Goal: Navigation & Orientation: Find specific page/section

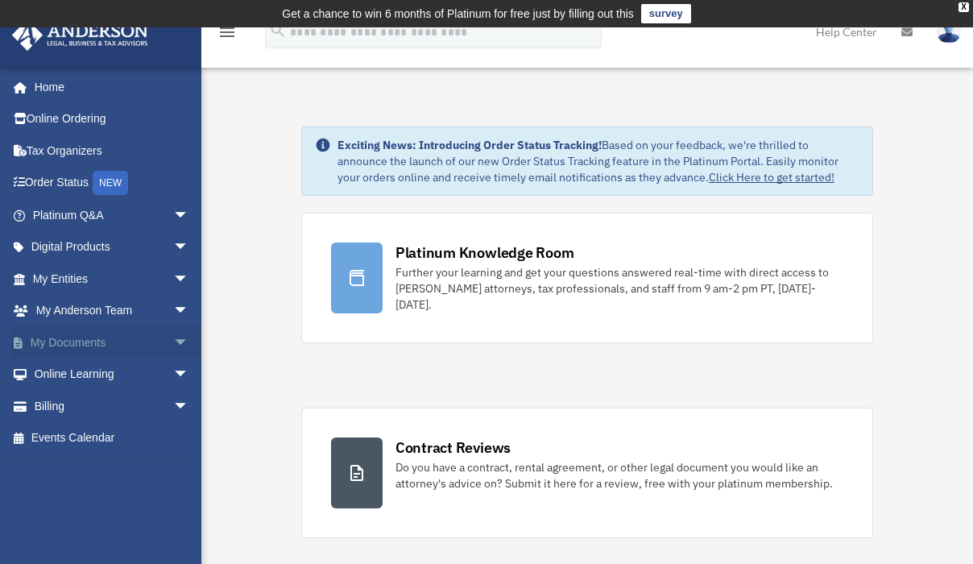
click at [173, 342] on span "arrow_drop_down" at bounding box center [189, 342] width 32 height 33
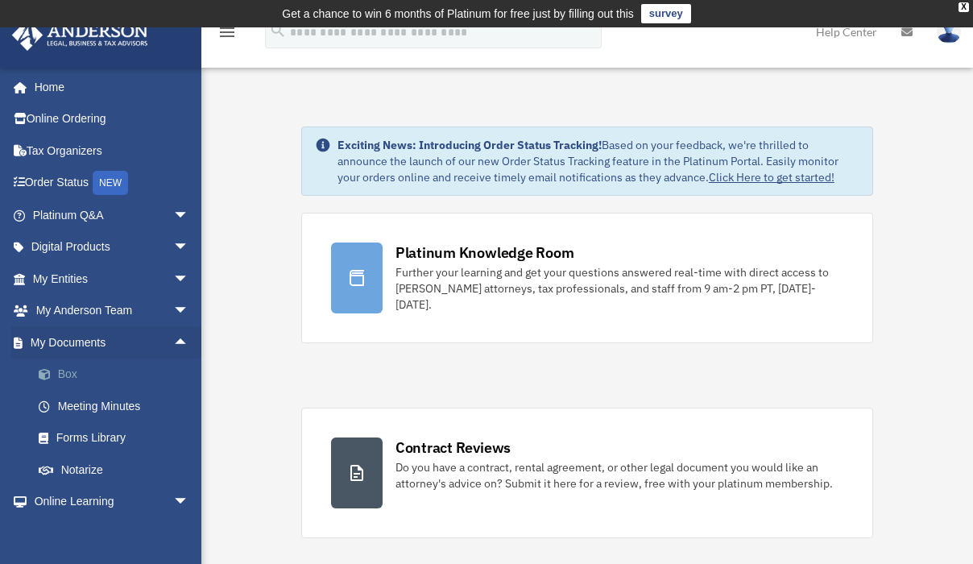
click at [64, 373] on link "Box" at bounding box center [118, 374] width 191 height 32
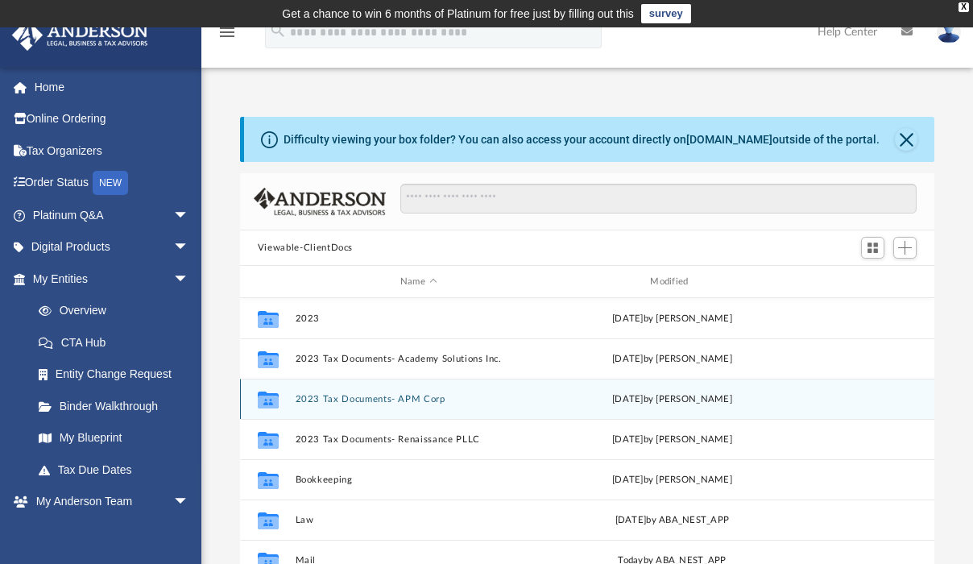
scroll to position [354, 682]
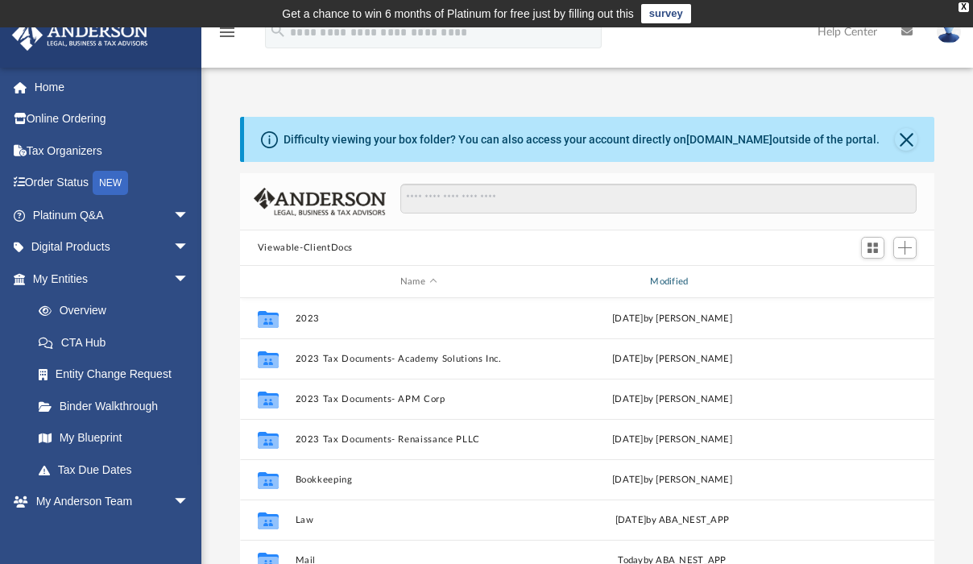
click at [674, 280] on div "Modified" at bounding box center [671, 282] width 247 height 14
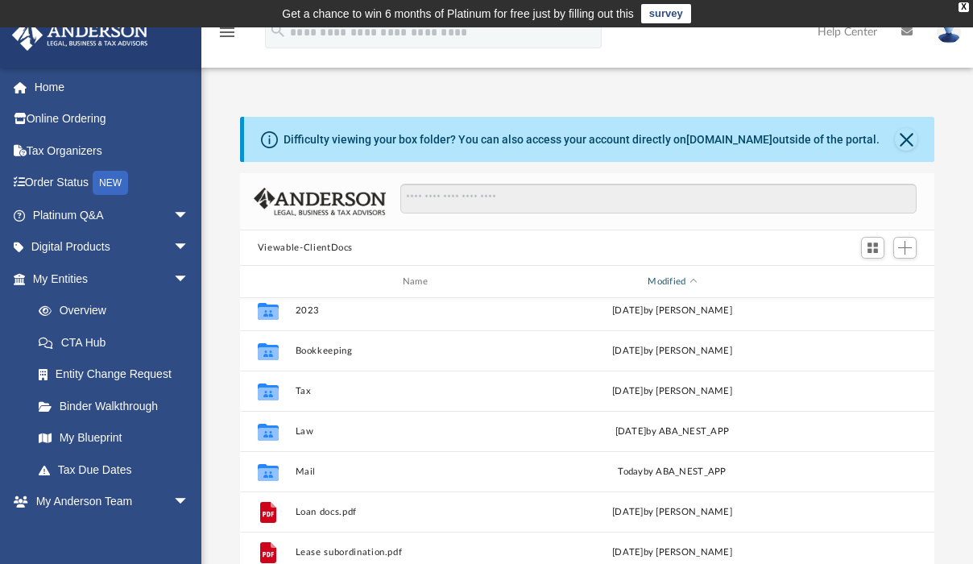
scroll to position [212, 0]
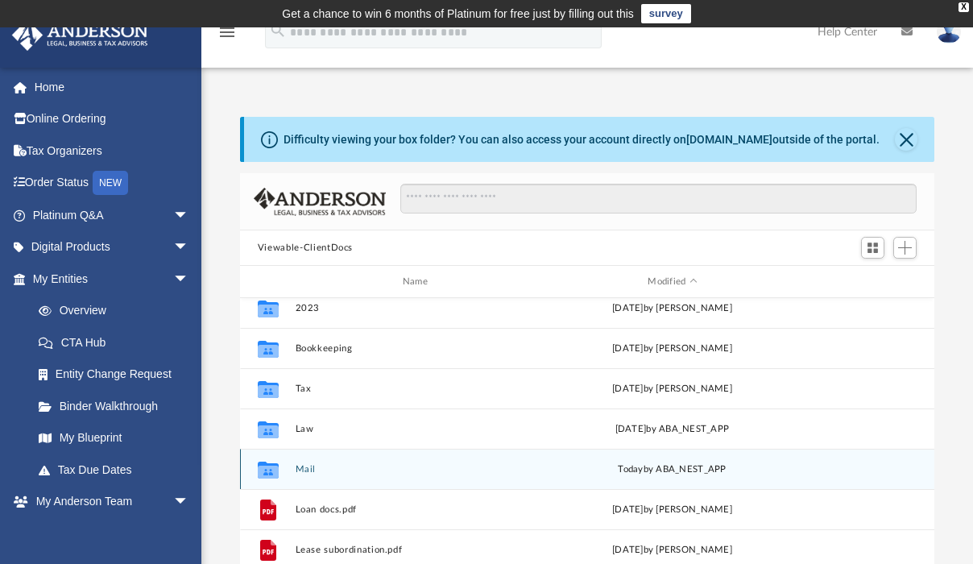
click at [267, 470] on icon "grid" at bounding box center [268, 471] width 21 height 13
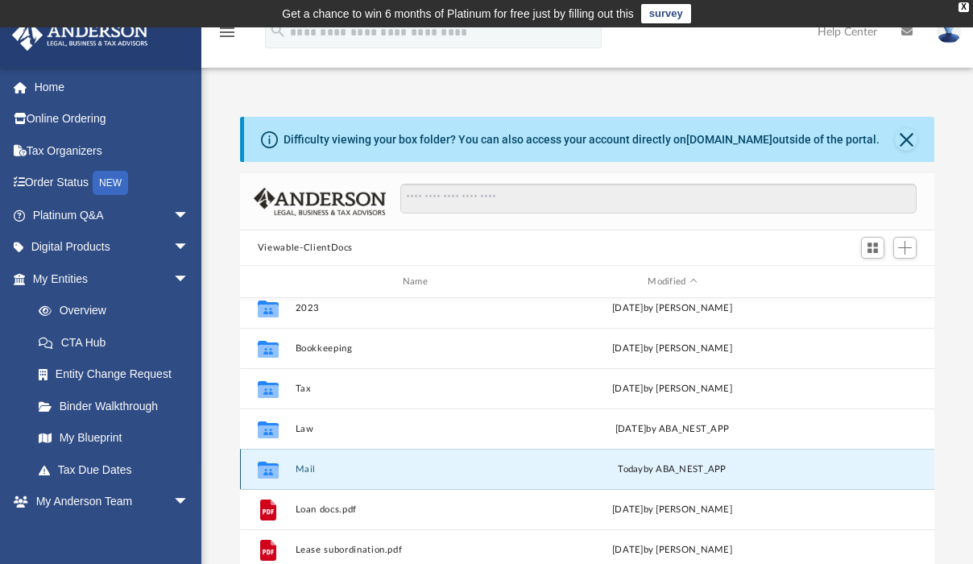
click at [305, 465] on button "Mail" at bounding box center [418, 469] width 246 height 10
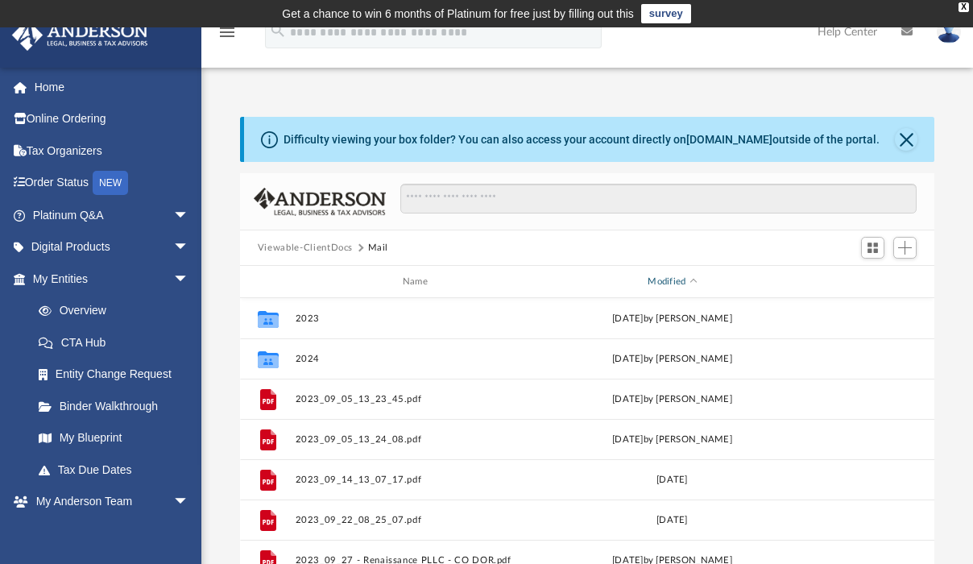
click at [675, 279] on div "Modified" at bounding box center [671, 282] width 247 height 14
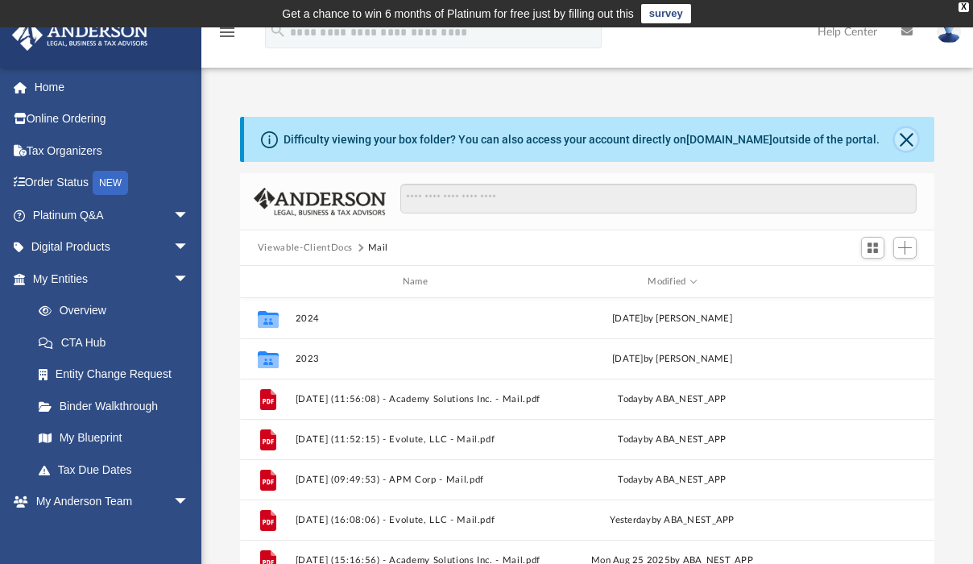
click at [908, 135] on button "Close" at bounding box center [906, 139] width 23 height 23
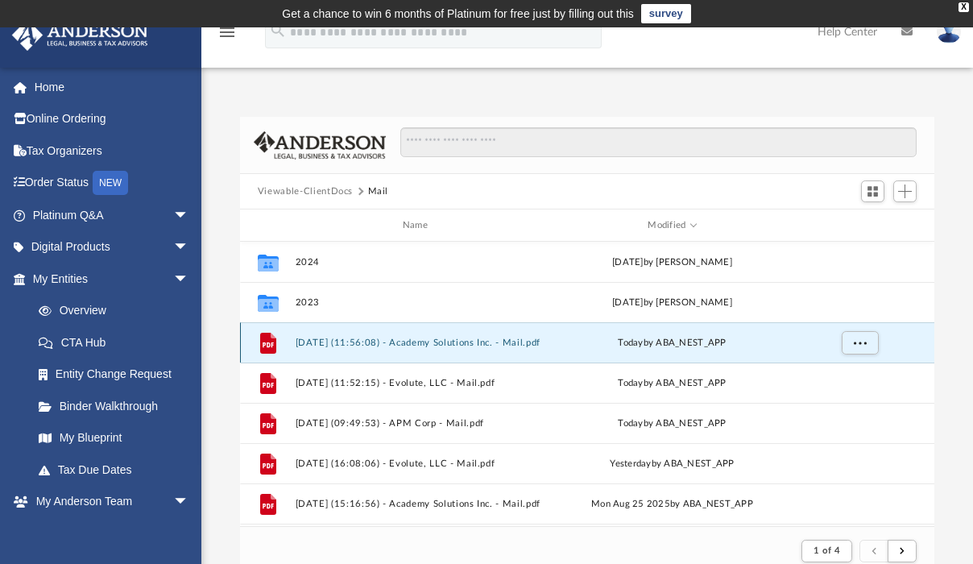
click at [443, 341] on button "2025.09.09 (11:56:08) - Academy Solutions Inc. - Mail.pdf" at bounding box center [418, 342] width 246 height 10
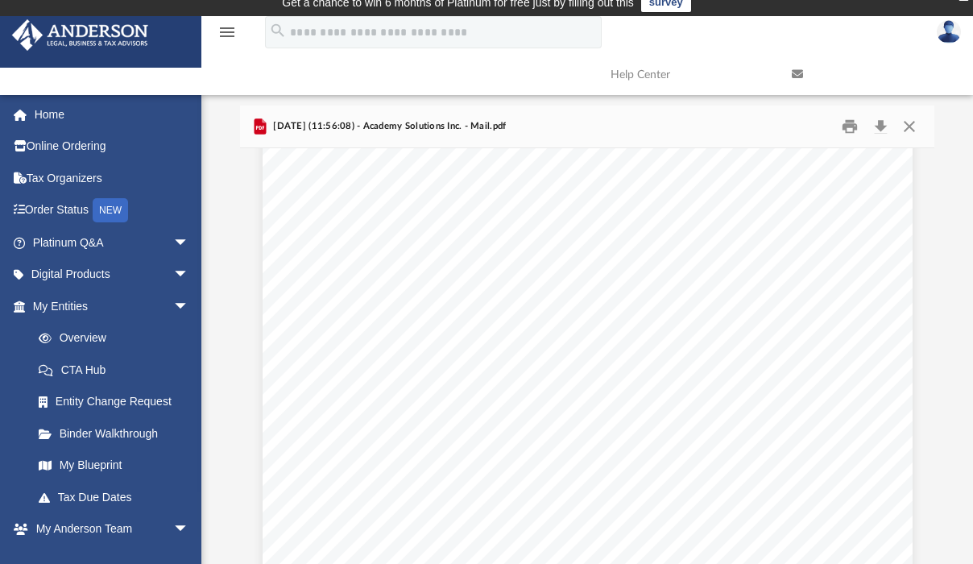
scroll to position [0, 0]
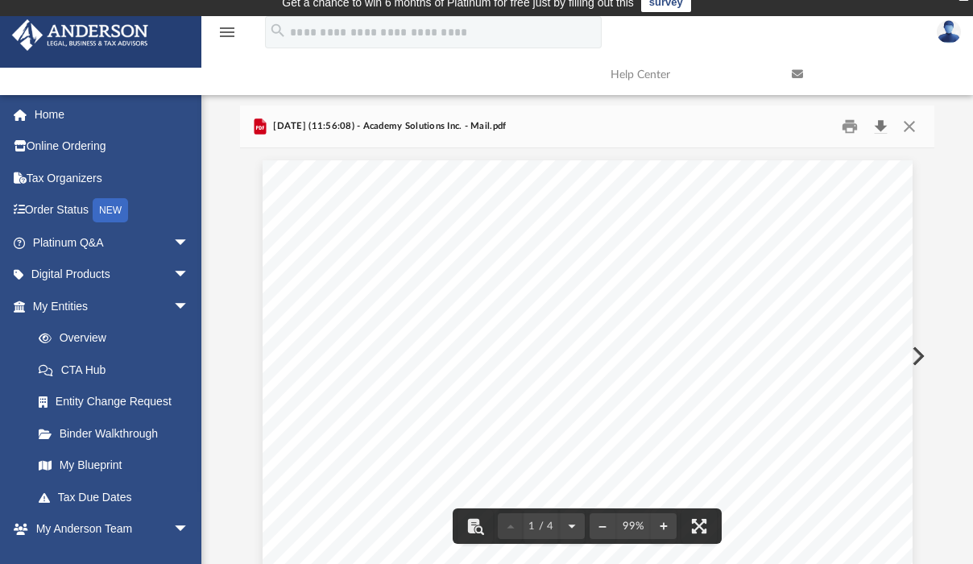
click at [885, 123] on button "Download" at bounding box center [880, 126] width 29 height 25
click at [910, 130] on button "Close" at bounding box center [909, 126] width 29 height 25
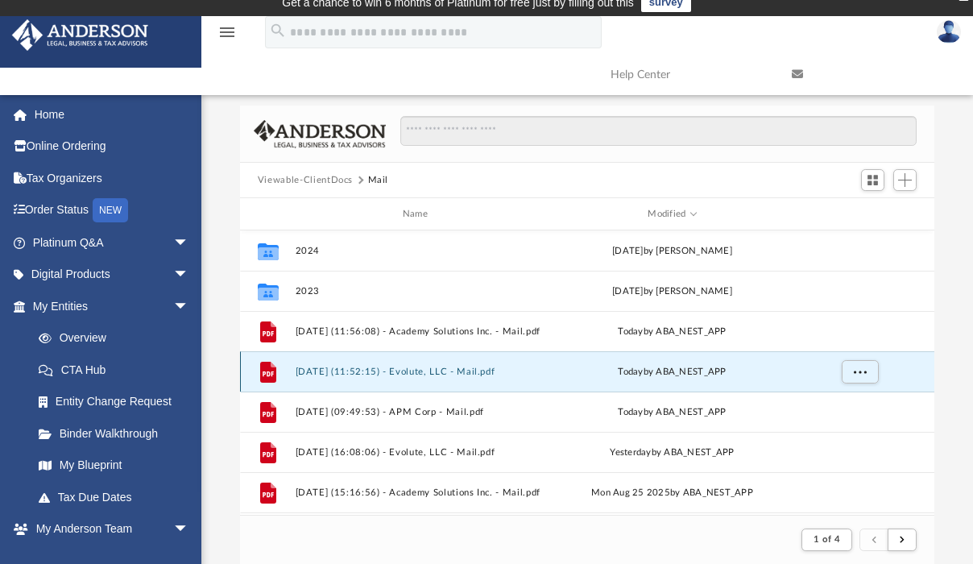
click at [439, 370] on button "2025.09.09 (11:52:15) - Evolute, LLC - Mail.pdf" at bounding box center [418, 371] width 246 height 10
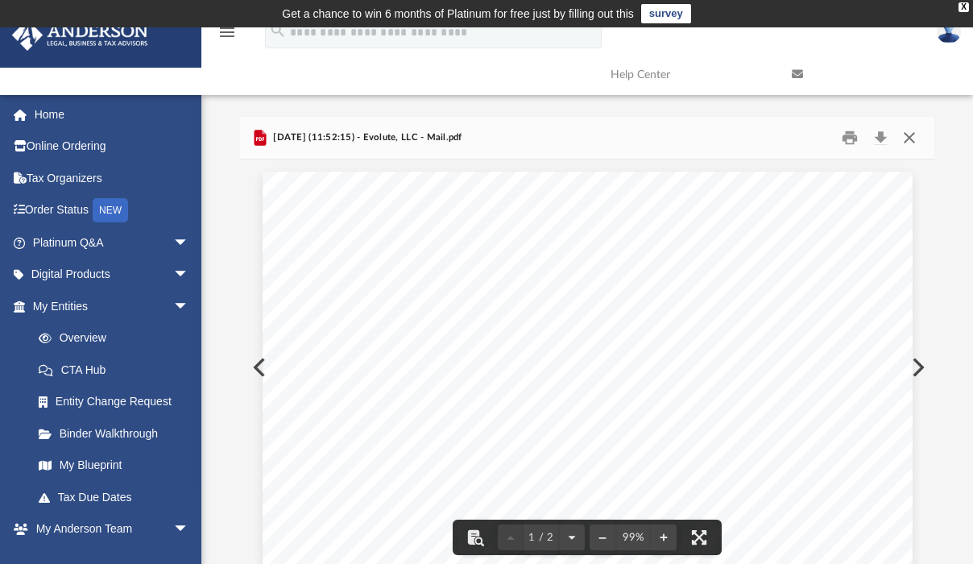
click at [914, 134] on button "Close" at bounding box center [909, 138] width 29 height 25
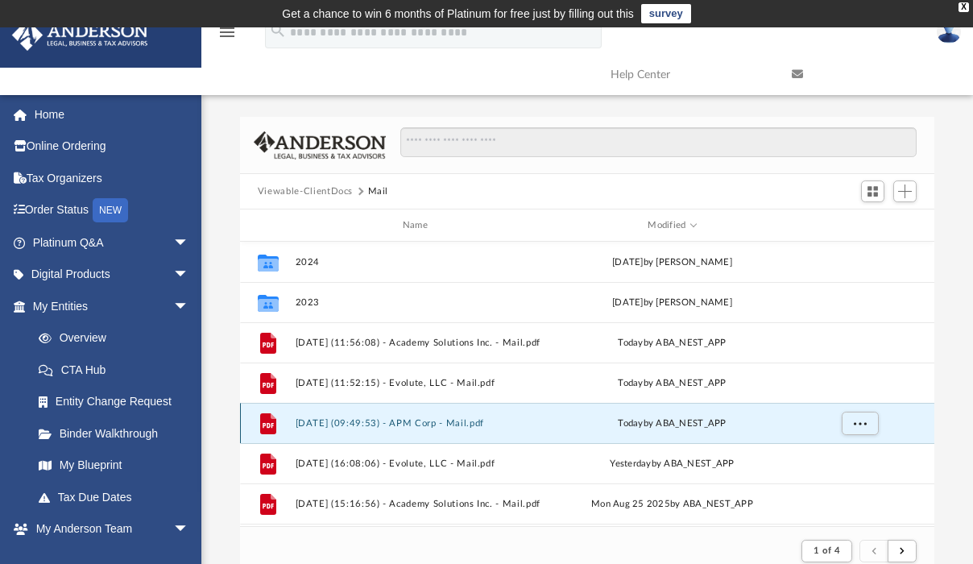
click at [445, 425] on button "2025.09.09 (09:49:53) - APM Corp - Mail.pdf" at bounding box center [418, 423] width 246 height 10
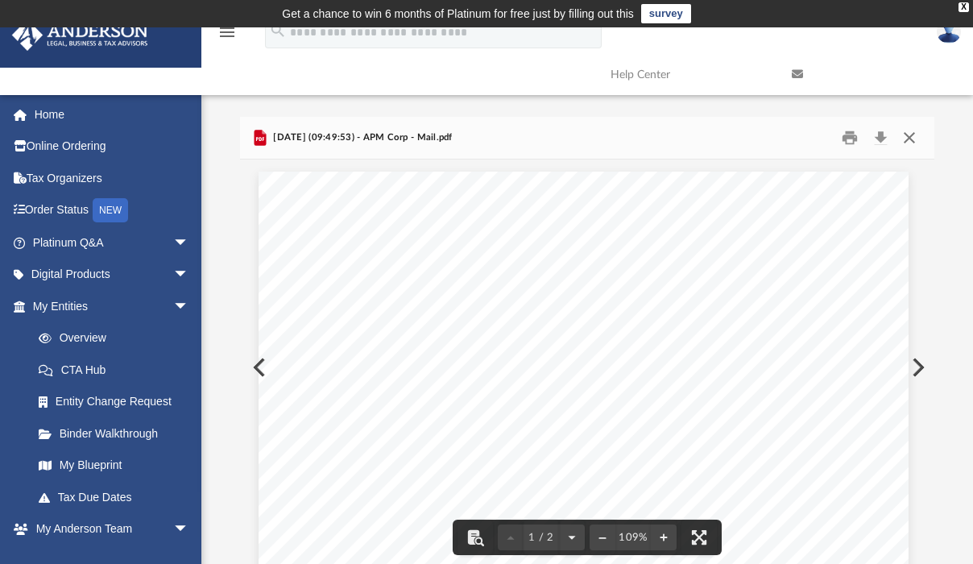
click at [910, 131] on button "Close" at bounding box center [909, 138] width 29 height 25
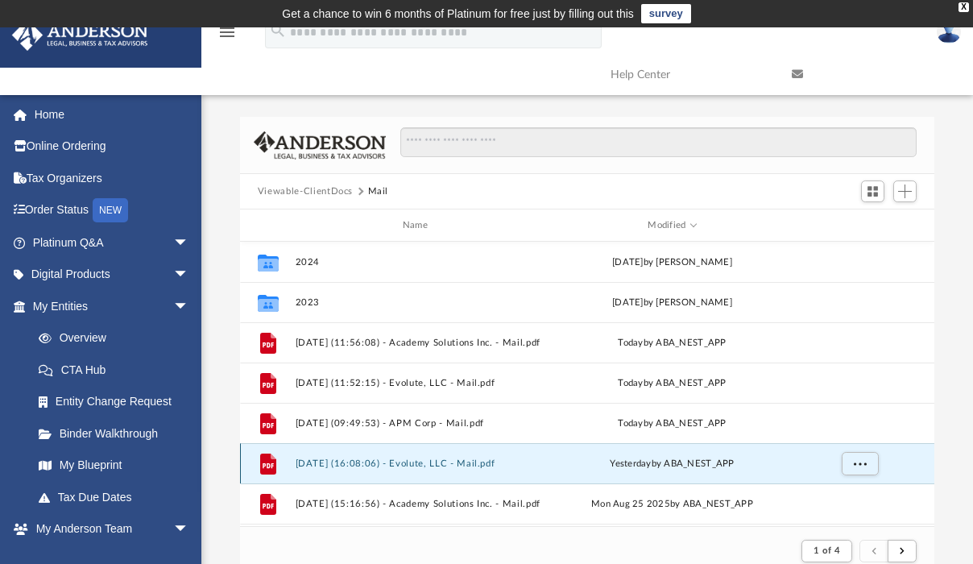
click at [483, 464] on button "2025.09.08 (16:08:06) - Evolute, LLC - Mail.pdf" at bounding box center [418, 463] width 246 height 10
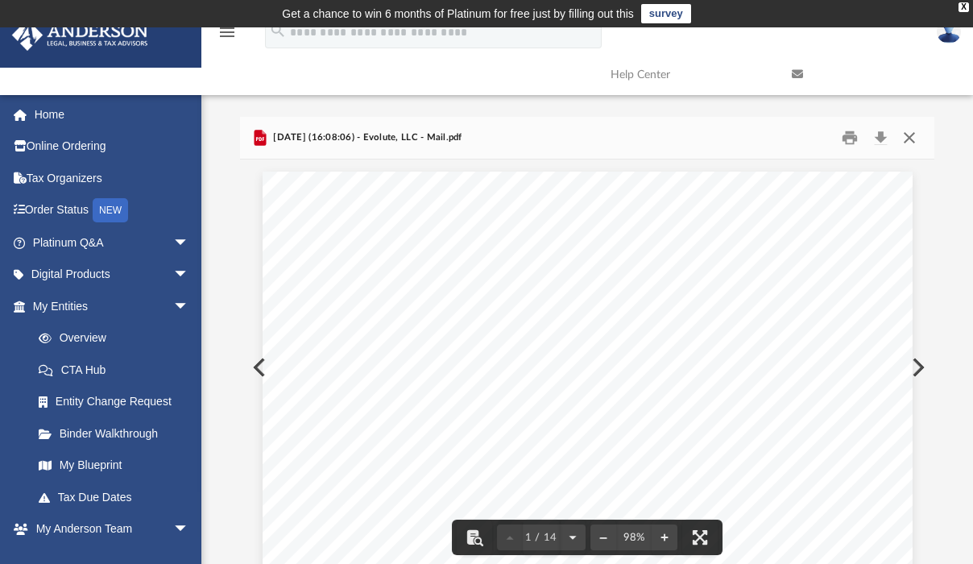
click at [908, 139] on button "Close" at bounding box center [909, 138] width 29 height 25
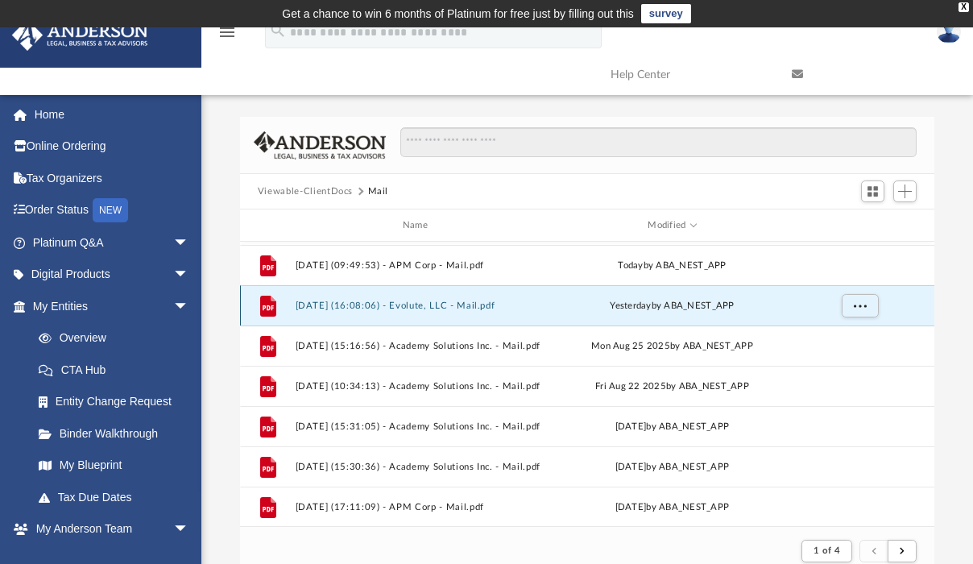
scroll to position [159, 0]
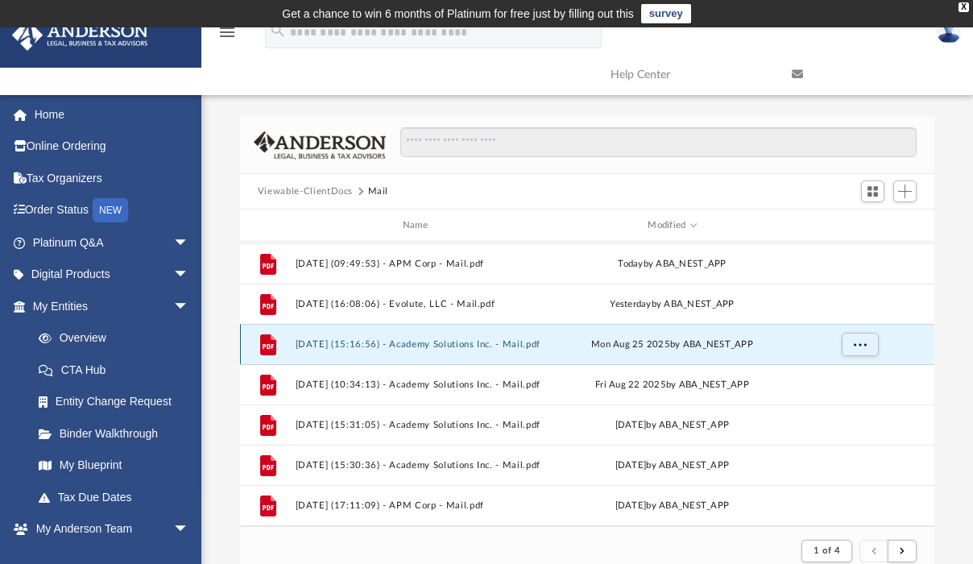
click at [455, 347] on button "2025.08.25 (15:16:56) - Academy Solutions Inc. - Mail.pdf" at bounding box center [418, 344] width 246 height 10
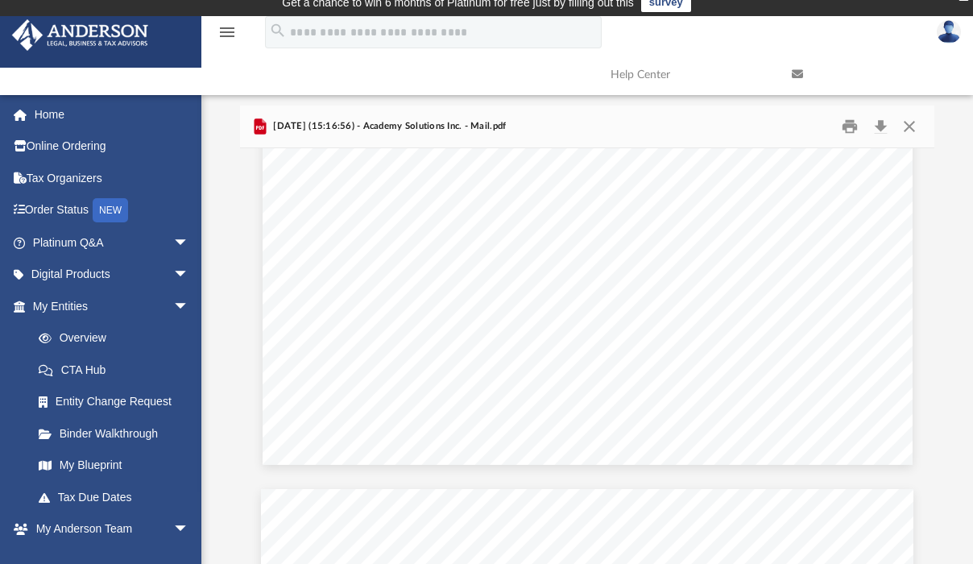
scroll to position [0, 0]
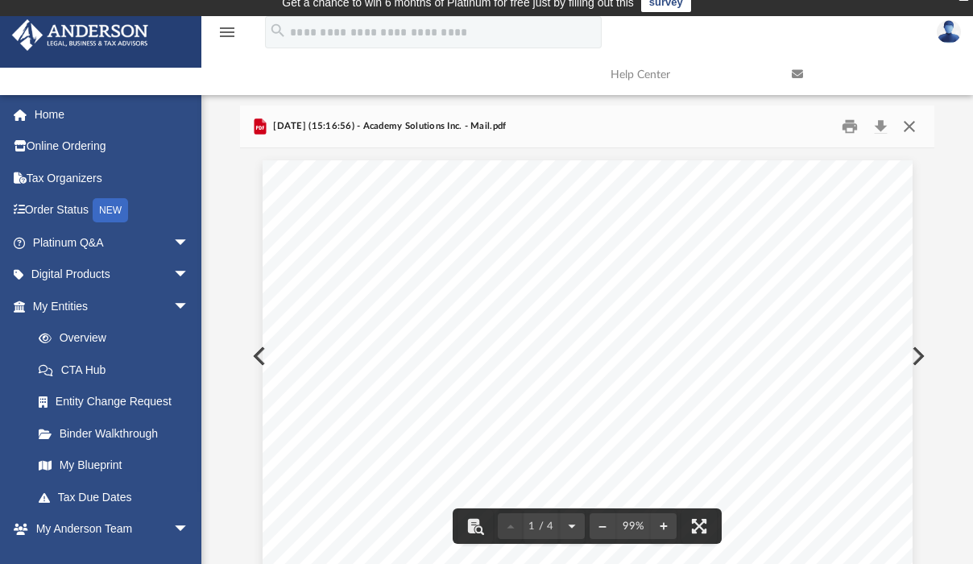
click at [909, 125] on button "Close" at bounding box center [909, 126] width 29 height 25
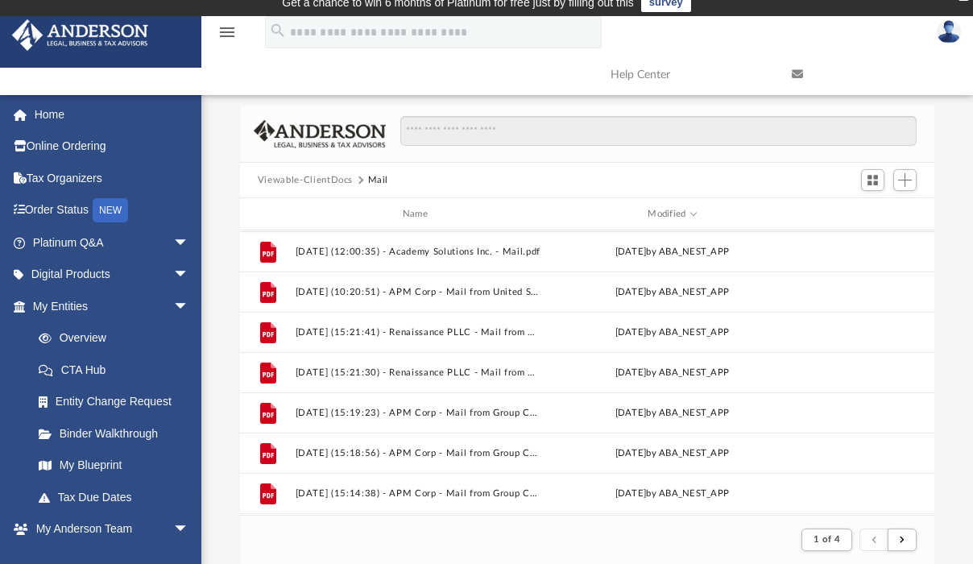
scroll to position [436, 0]
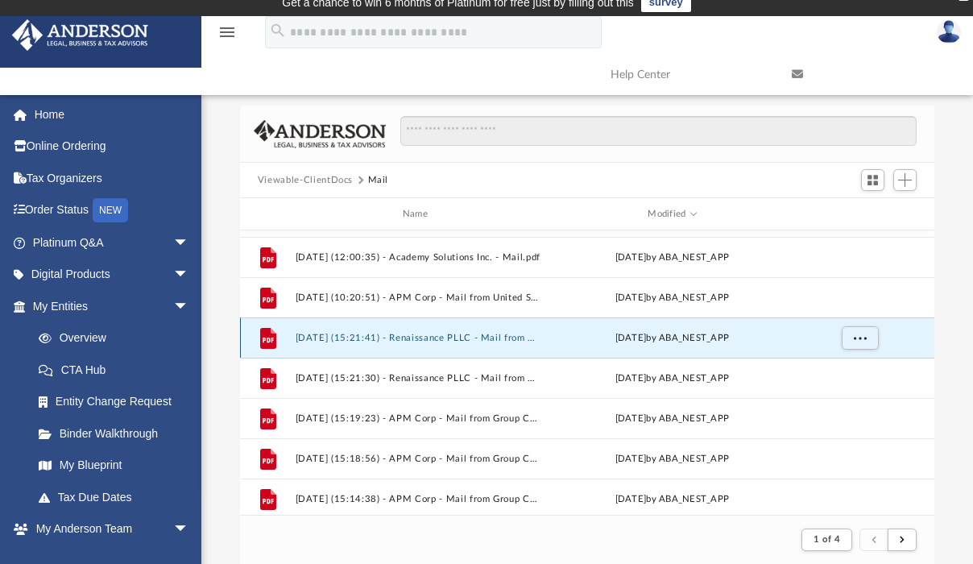
click at [485, 339] on button "2025.08.14 (15:21:41) - Renaissance PLLC - Mail from Group Customer Service.pdf" at bounding box center [418, 338] width 246 height 10
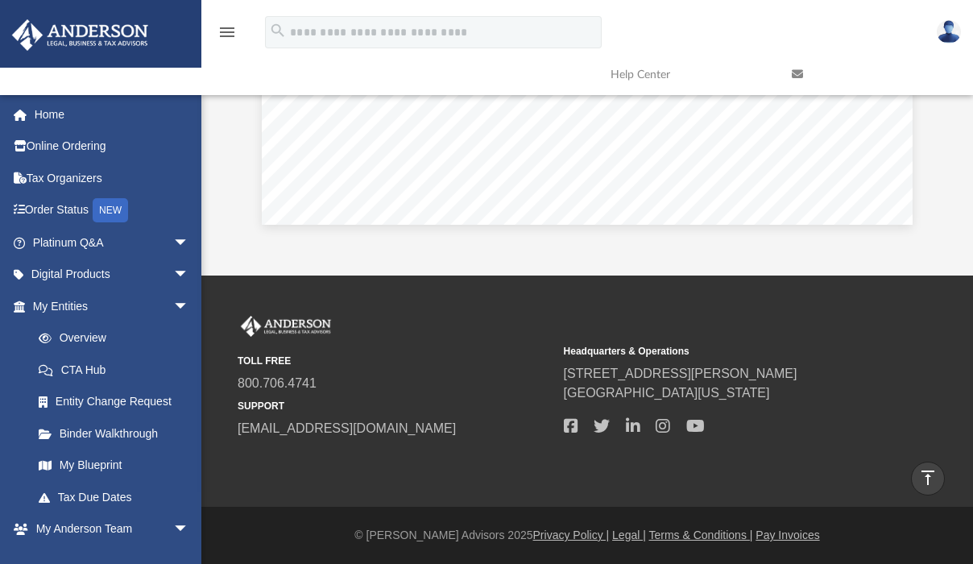
scroll to position [0, 0]
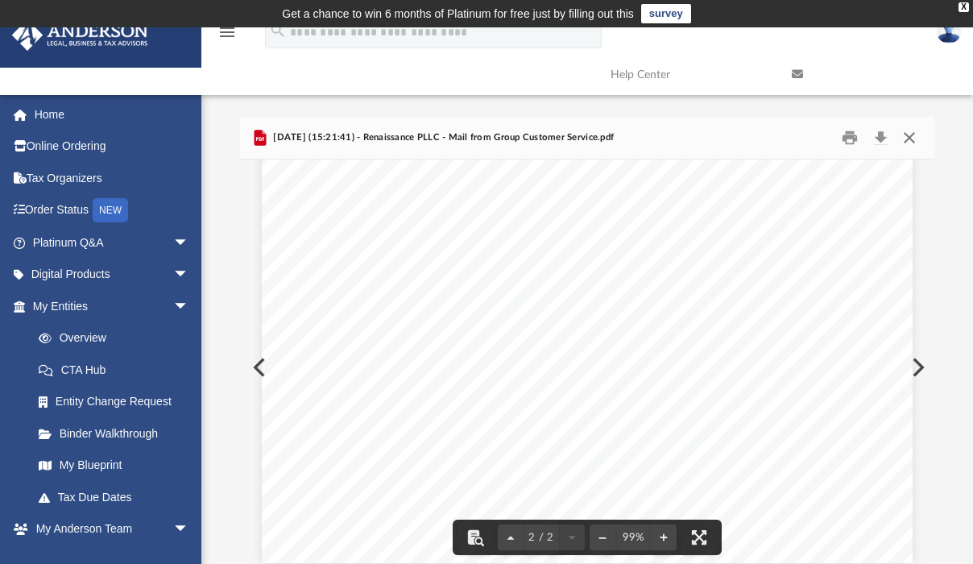
click at [910, 139] on button "Close" at bounding box center [909, 138] width 29 height 25
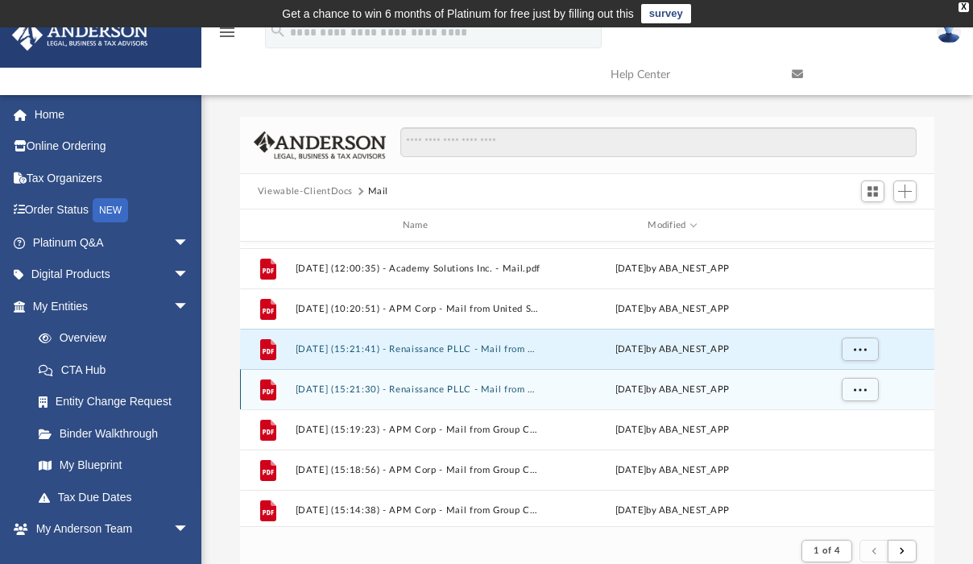
click at [475, 392] on button "2025.08.14 (15:21:30) - Renaissance PLLC - Mail from Group Customer Service.pdf" at bounding box center [418, 389] width 246 height 10
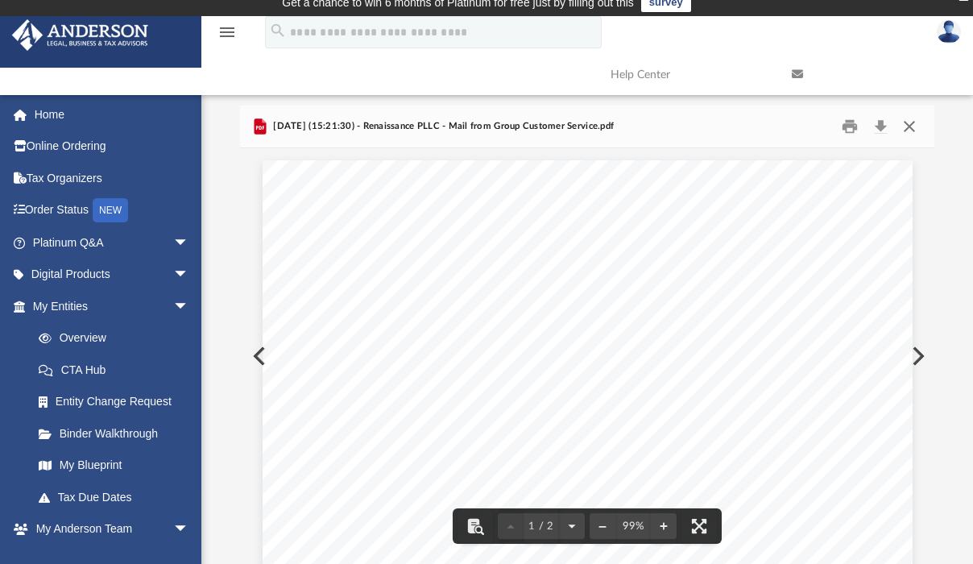
click at [908, 126] on button "Close" at bounding box center [909, 126] width 29 height 25
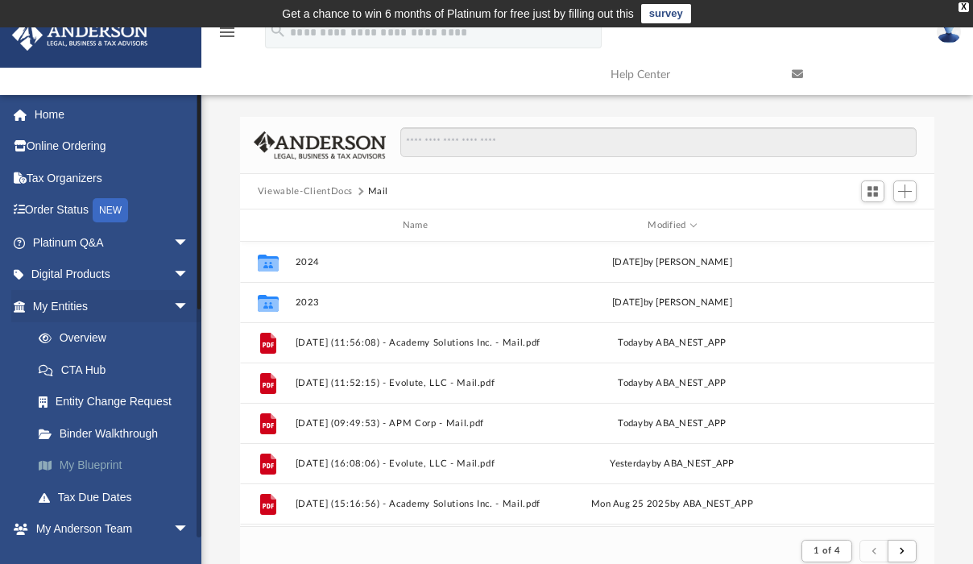
click at [84, 461] on link "My Blueprint" at bounding box center [118, 465] width 191 height 32
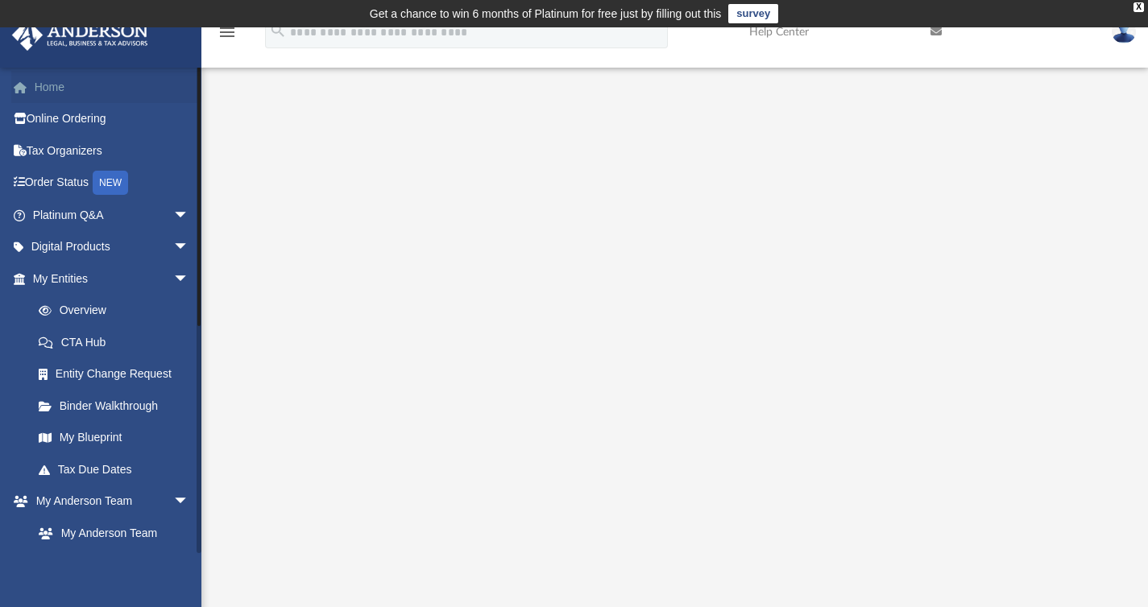
click at [52, 89] on link "Home" at bounding box center [112, 87] width 202 height 32
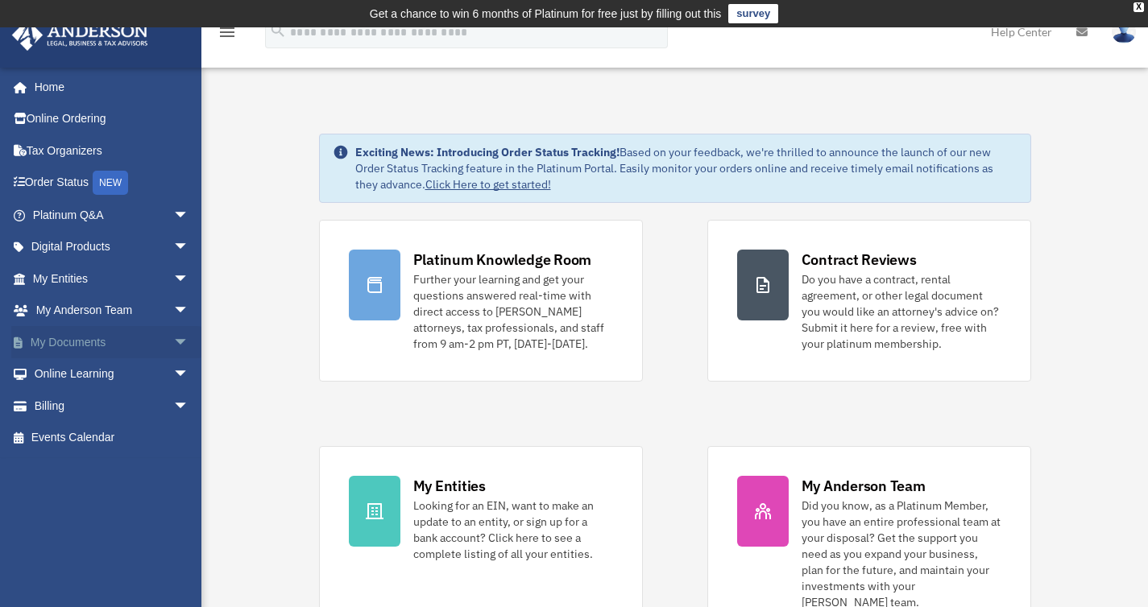
click at [173, 341] on span "arrow_drop_down" at bounding box center [189, 342] width 32 height 33
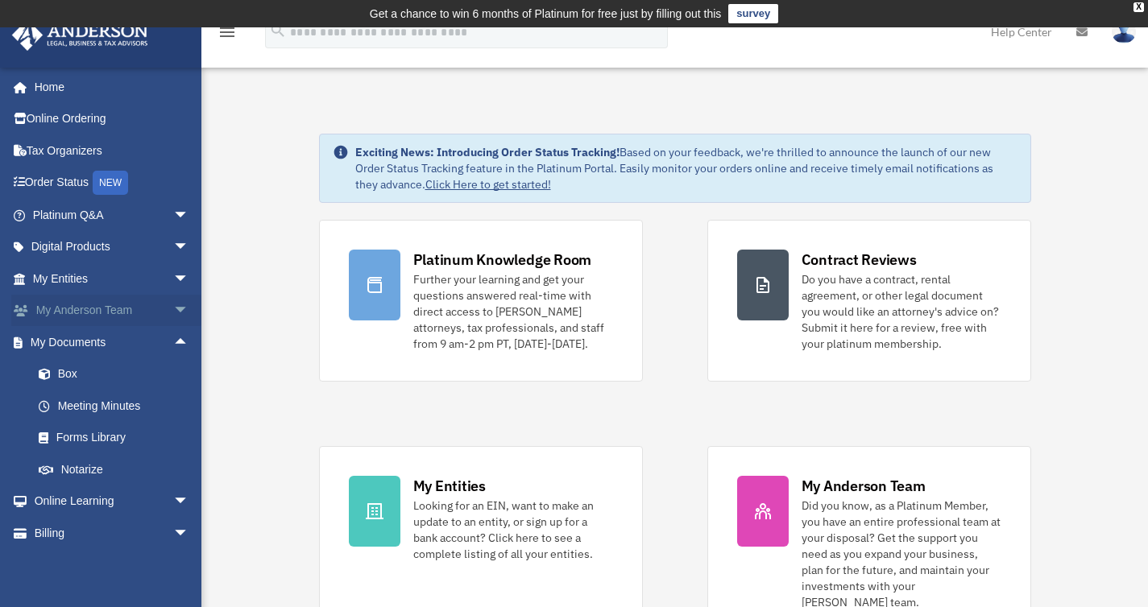
click at [173, 308] on span "arrow_drop_down" at bounding box center [189, 311] width 32 height 33
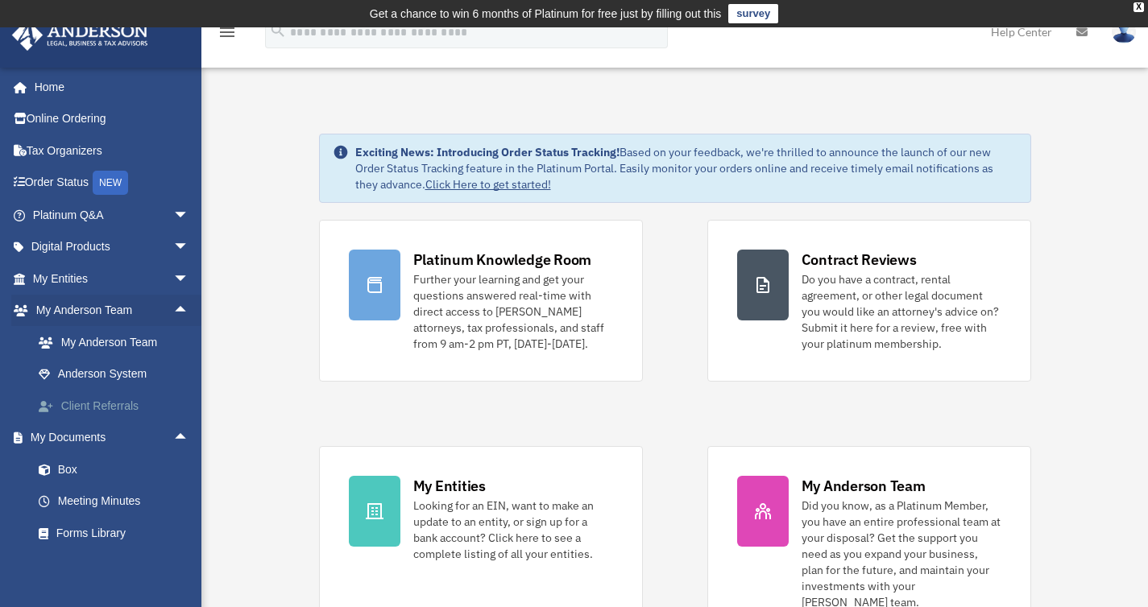
click at [110, 404] on link "Client Referrals" at bounding box center [118, 406] width 191 height 32
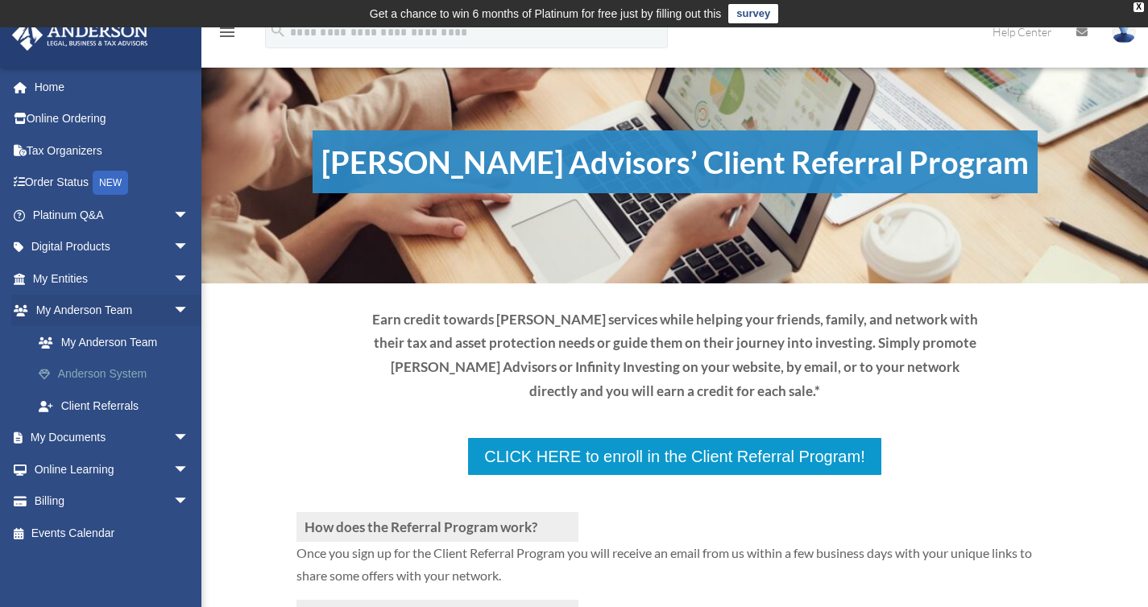
click at [134, 374] on link "Anderson System" at bounding box center [118, 374] width 191 height 32
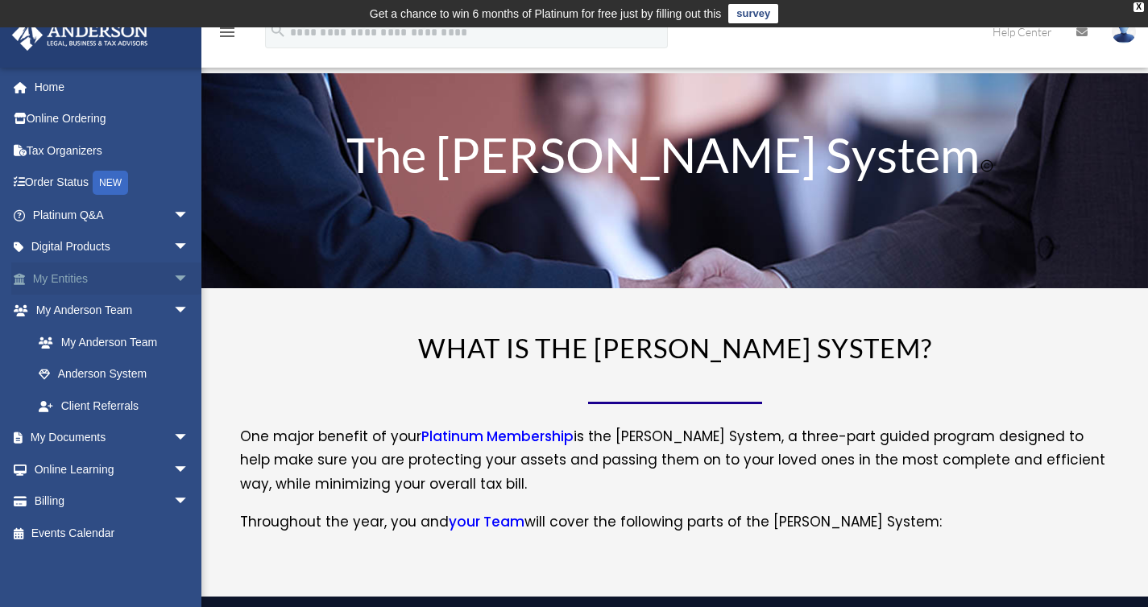
click at [173, 274] on span "arrow_drop_down" at bounding box center [189, 279] width 32 height 33
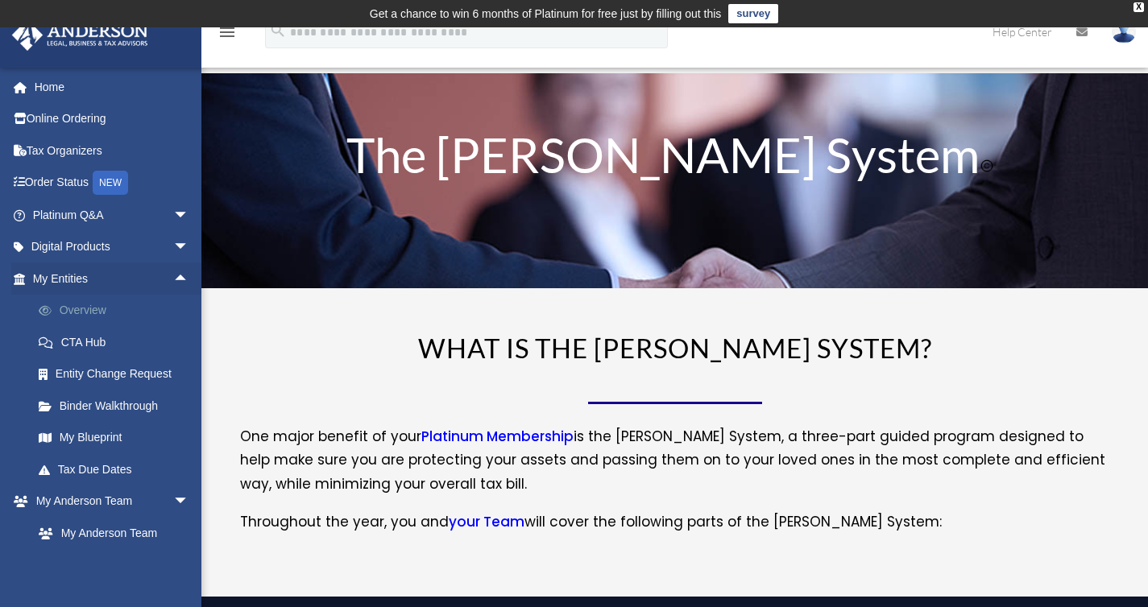
click at [93, 308] on link "Overview" at bounding box center [118, 311] width 191 height 32
